Goal: Transaction & Acquisition: Purchase product/service

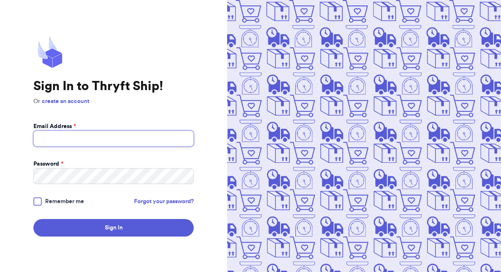
click at [98, 137] on input "Email Address *" at bounding box center [113, 139] width 160 height 16
type input "[EMAIL_ADDRESS][DOMAIN_NAME]"
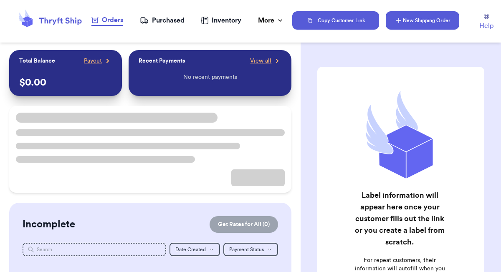
click at [425, 18] on button "New Shipping Order" at bounding box center [422, 20] width 73 height 18
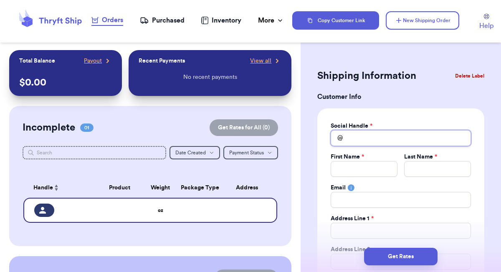
click at [386, 138] on input "Total Amount Paid" at bounding box center [401, 138] width 140 height 16
type input "c"
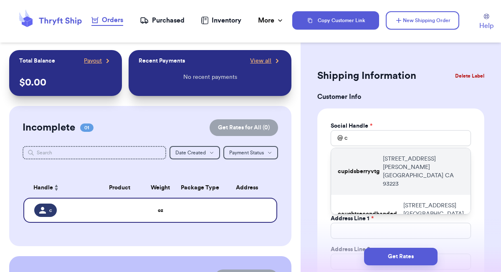
click at [377, 167] on p "cupidsberryvtg" at bounding box center [359, 171] width 42 height 8
type input "cupidsberryvtg"
type input "Alixa"
type input "[PERSON_NAME]"
type input "[EMAIL_ADDRESS][DOMAIN_NAME]"
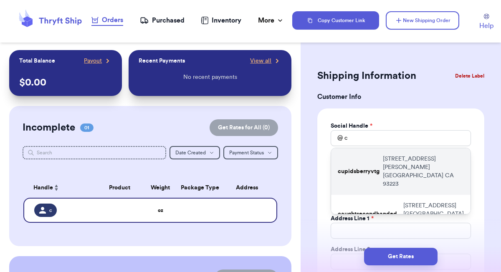
type input "[STREET_ADDRESS][PERSON_NAME]"
type input "[GEOGRAPHIC_DATA]"
select select "CA"
type input "93223"
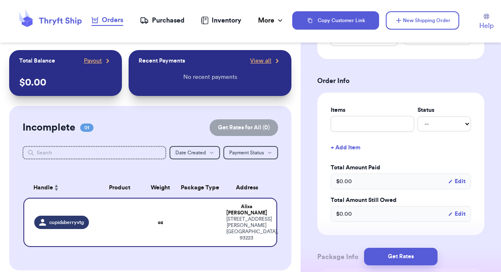
scroll to position [291, 0]
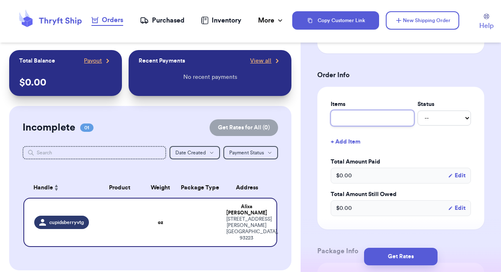
click at [392, 116] on input "text" at bounding box center [372, 118] width 83 height 16
type input "S"
type input "Sp"
type input "Spi"
type input "Spid"
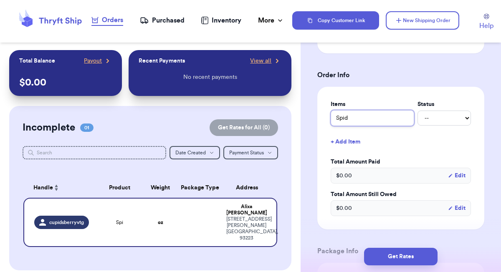
type input "Spide"
type input "Spider"
type input "Spiderw"
type input "Spiderwe"
type input "Spiderweb"
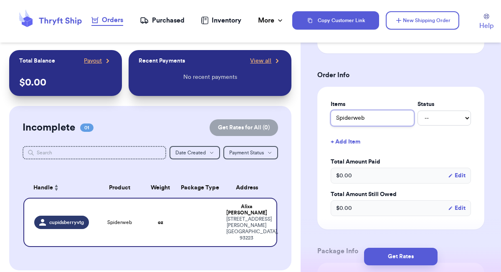
type input "Spiderweb"
type input "Spiderweb G"
type input "Spiderweb Ga"
type input "Spiderweb Gar"
type input "Spiderweb Garl"
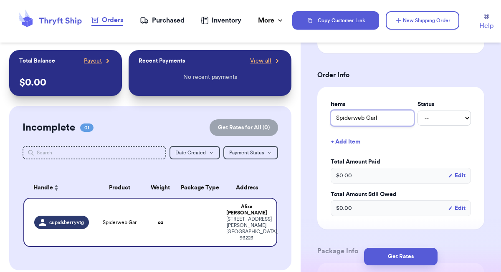
type input "Spiderweb [PERSON_NAME]"
type input "Spiderweb Garland"
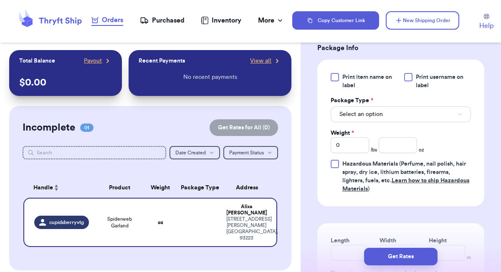
scroll to position [495, 0]
type input "Spiderweb Garland"
click at [429, 119] on button "Select an option" at bounding box center [401, 114] width 140 height 16
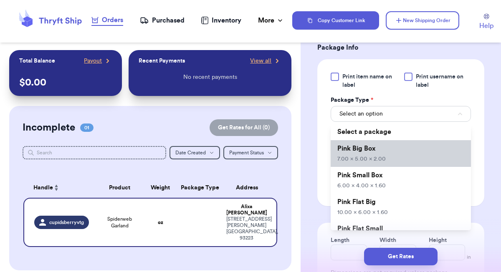
click at [409, 162] on li "Pink Big Box 7.00 x 5.00 x 2.00" at bounding box center [401, 153] width 140 height 27
type input "7"
type input "5"
type input "2"
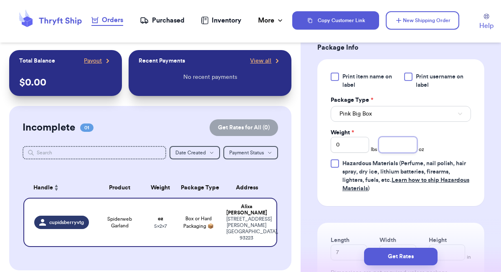
click at [406, 149] on input "number" at bounding box center [398, 145] width 38 height 16
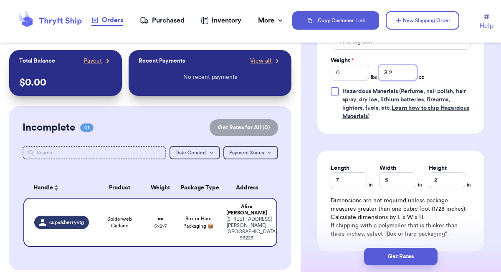
scroll to position [584, 0]
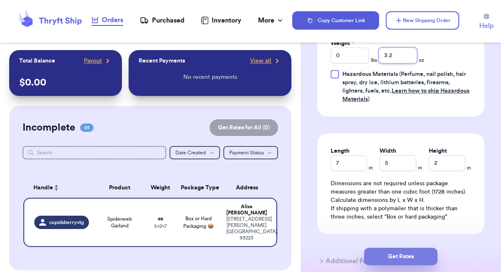
type input "3.2"
click at [397, 253] on button "Get Rates" at bounding box center [400, 257] width 73 height 18
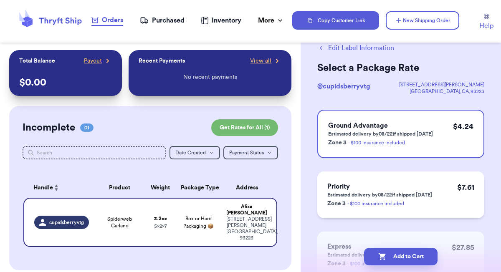
scroll to position [0, 0]
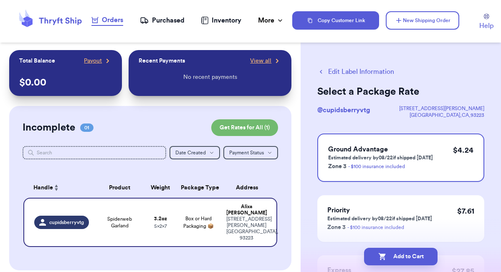
click at [358, 70] on button "Edit Label Information" at bounding box center [355, 72] width 77 height 10
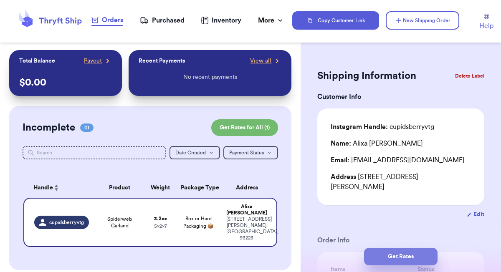
click at [403, 256] on button "Get Rates" at bounding box center [400, 257] width 73 height 18
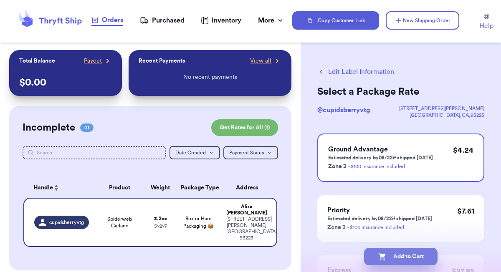
click at [414, 257] on button "Add to Cart" at bounding box center [400, 257] width 73 height 18
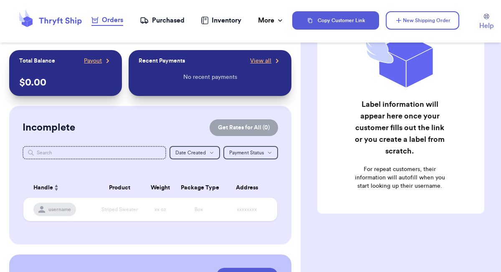
scroll to position [107, 0]
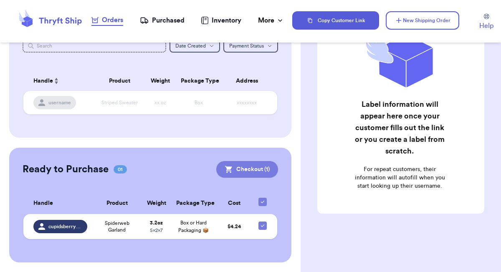
click at [251, 169] on button "Checkout ( 1 )" at bounding box center [247, 169] width 62 height 17
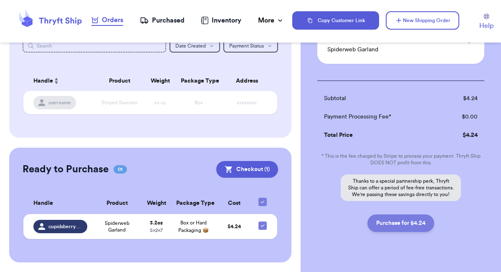
click at [386, 227] on button "Purchase for $4.24" at bounding box center [400, 224] width 67 height 18
checkbox input "false"
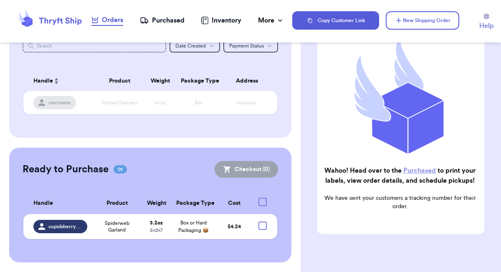
checkbox input "true"
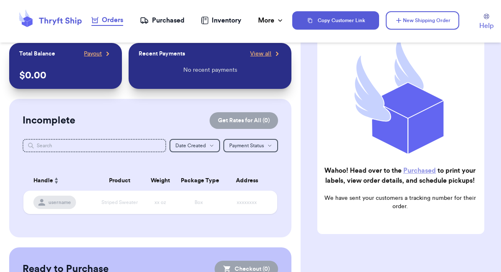
scroll to position [0, 0]
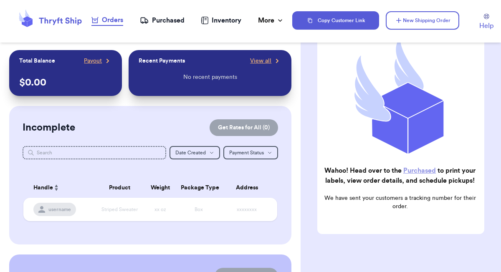
click at [175, 20] on div "Purchased" at bounding box center [162, 20] width 45 height 10
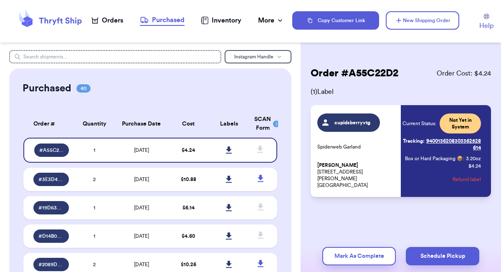
click at [435, 141] on link "Tracking: 9400136208303362528614" at bounding box center [441, 144] width 78 height 20
click at [229, 151] on icon at bounding box center [229, 150] width 6 height 7
